Goal: Information Seeking & Learning: Check status

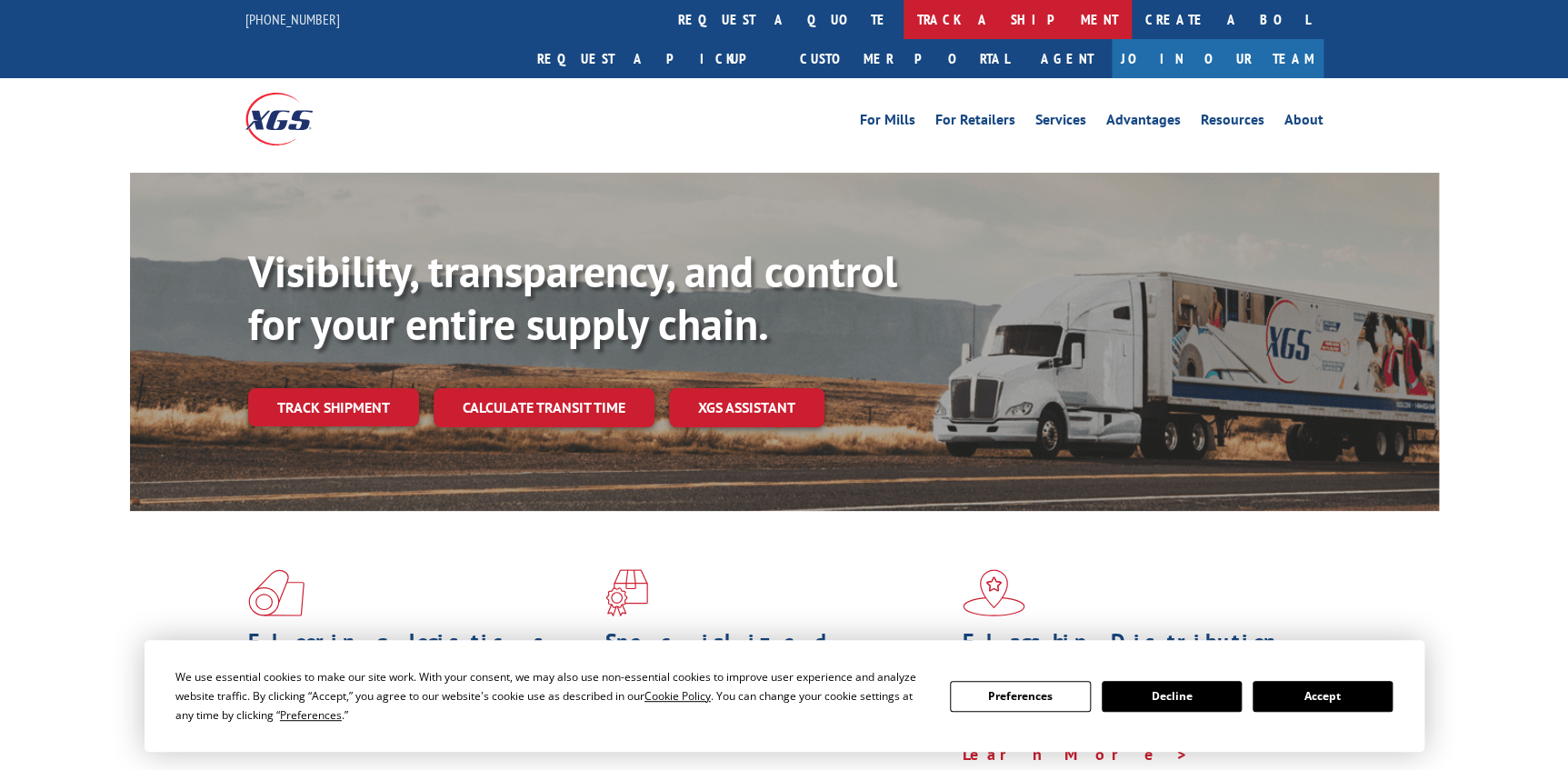
click at [903, 11] on link "track a shipment" at bounding box center [1017, 20] width 228 height 39
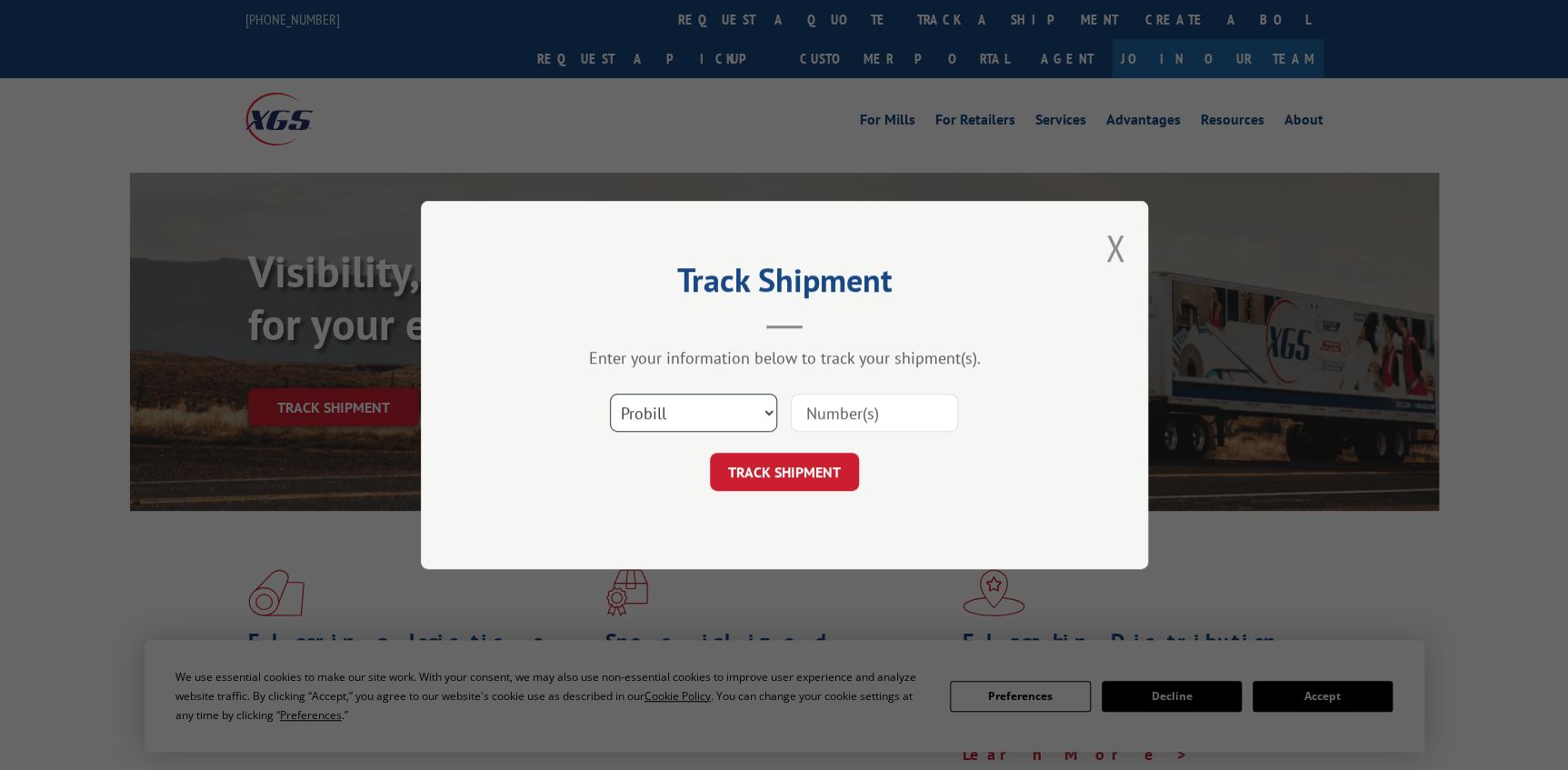
click at [753, 405] on select "Select category... Probill BOL PO" at bounding box center [694, 412] width 167 height 38
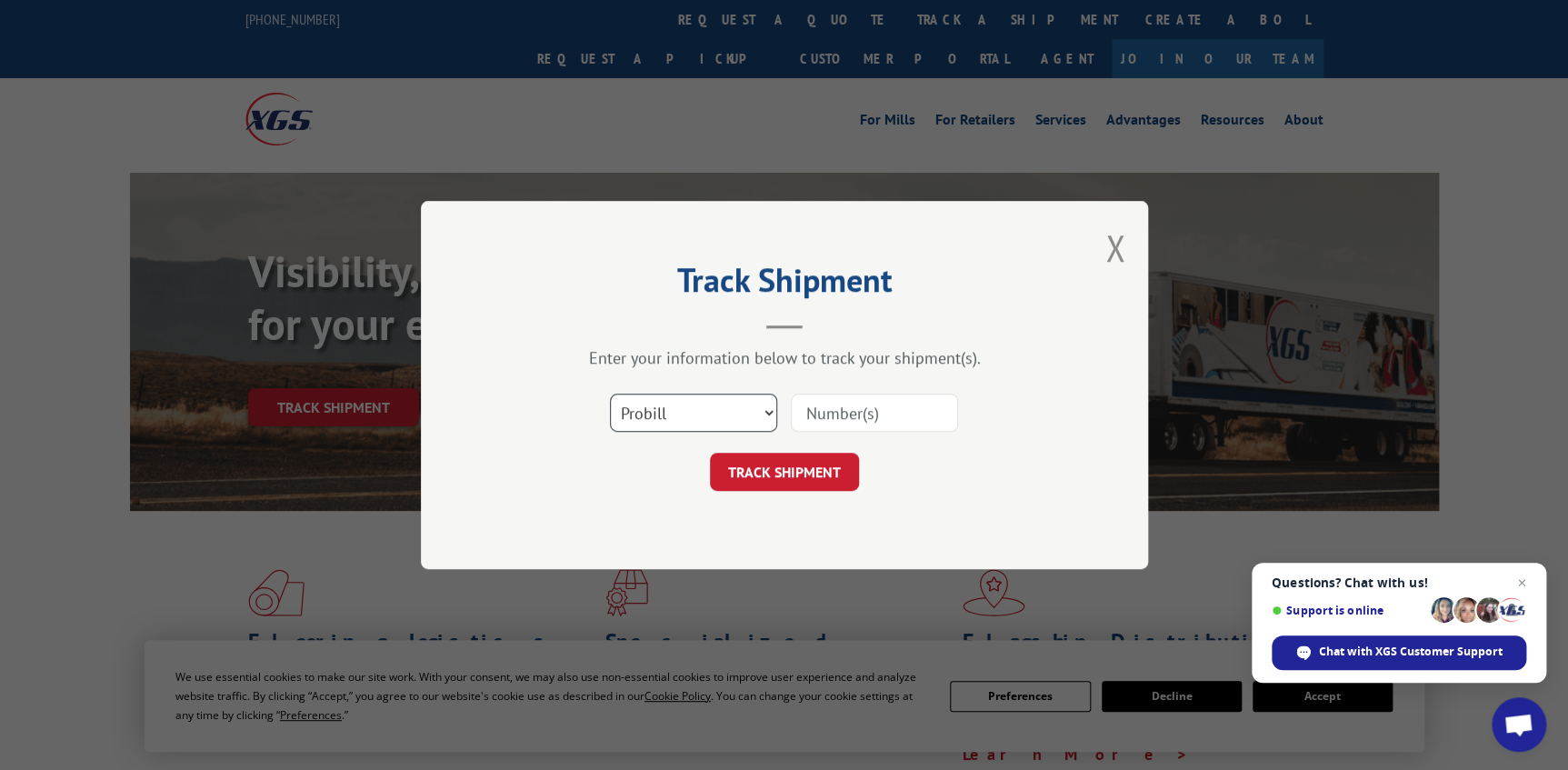
select select "po"
click at [610, 393] on select "Select category... Probill BOL PO" at bounding box center [694, 412] width 167 height 38
click at [805, 404] on input at bounding box center [874, 412] width 167 height 38
paste input "45522236"
drag, startPoint x: 844, startPoint y: 405, endPoint x: 471, endPoint y: 321, distance: 382.3
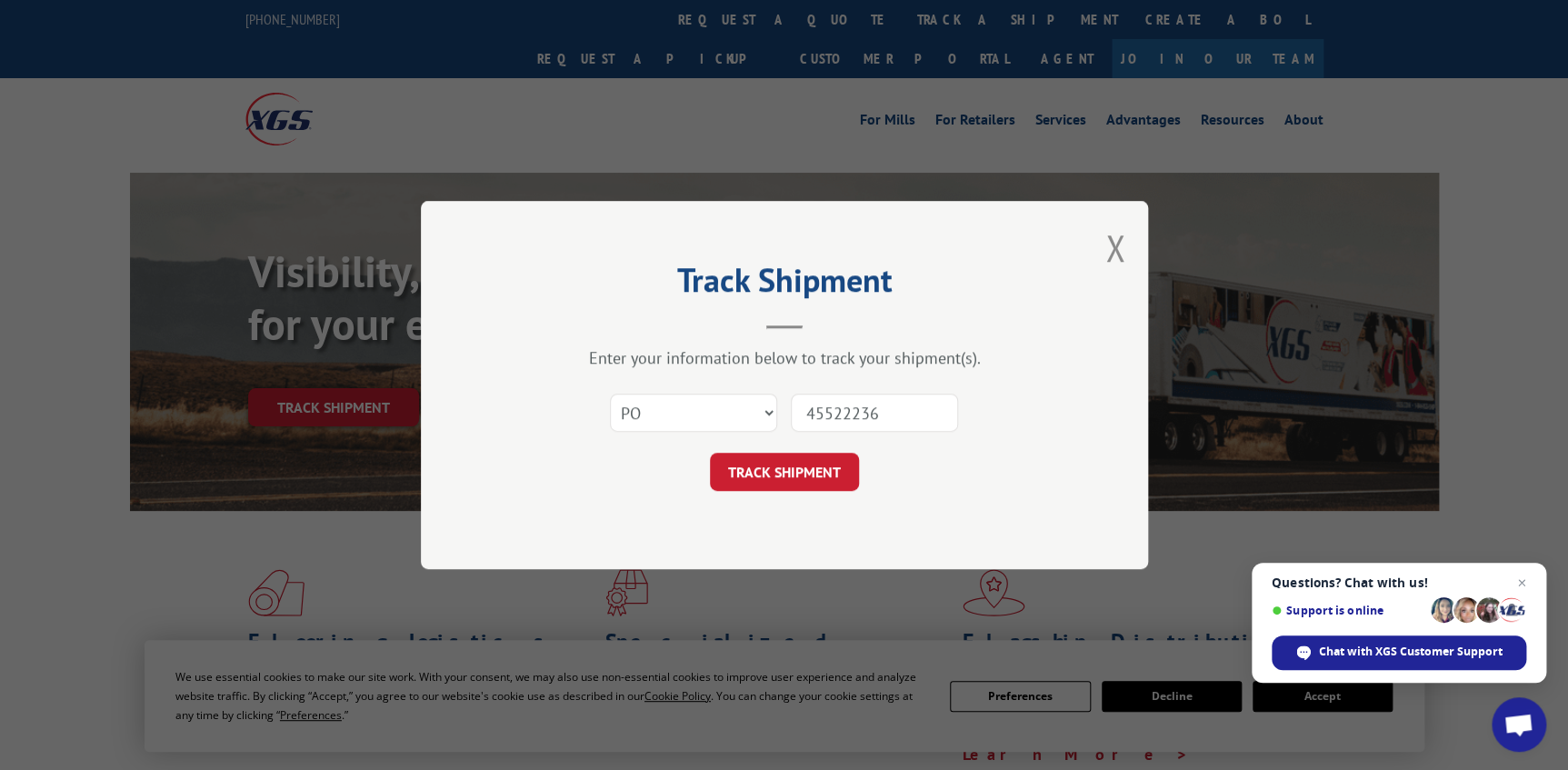
click at [489, 328] on div "Track Shipment Enter your information below to track your shipment(s). Select c…" at bounding box center [784, 385] width 727 height 368
type input "45522236"
click button "TRACK SHIPMENT" at bounding box center [784, 471] width 149 height 38
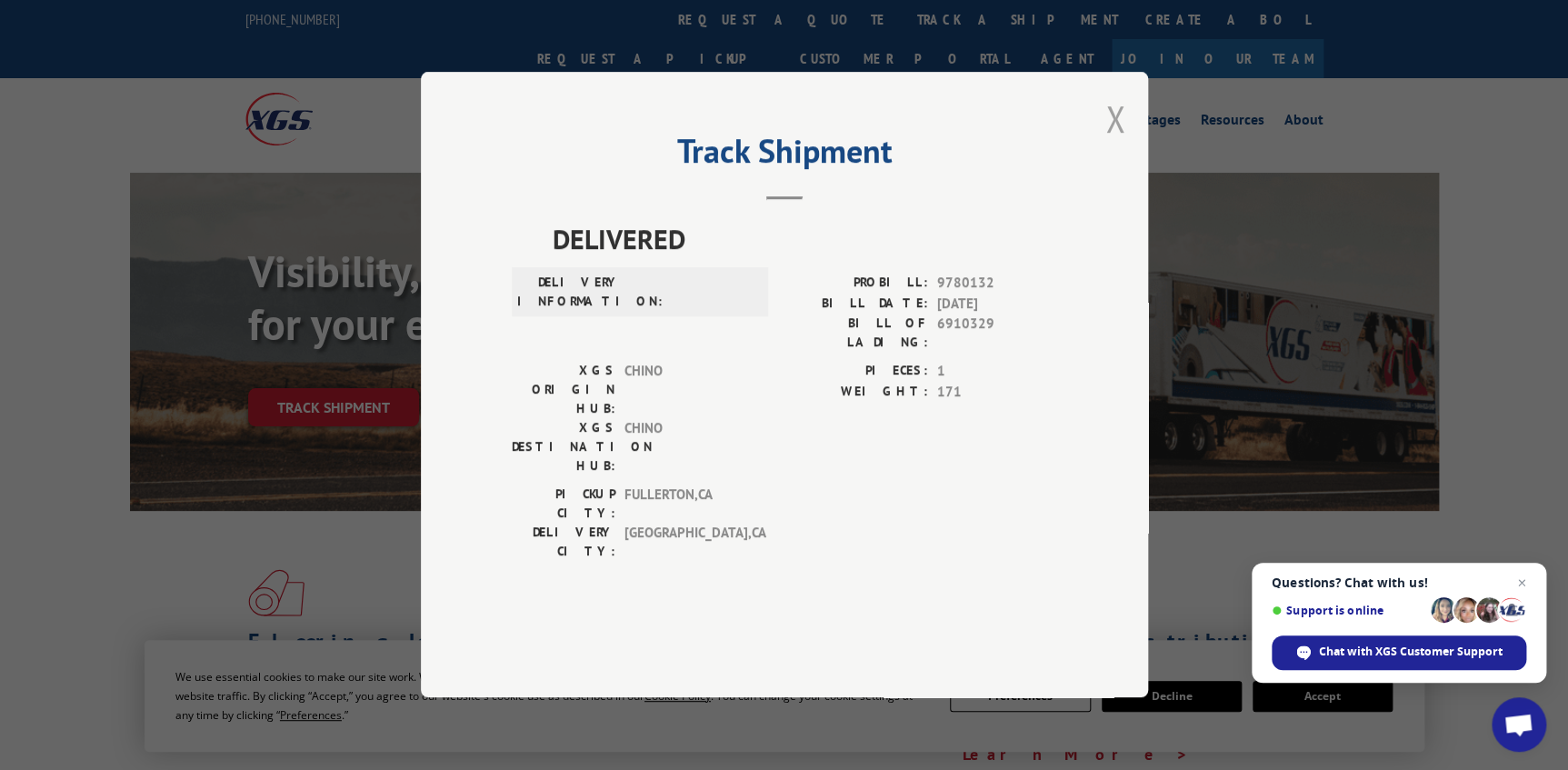
click at [1112, 142] on button "Close modal" at bounding box center [1115, 119] width 20 height 48
